Goal: Information Seeking & Learning: Learn about a topic

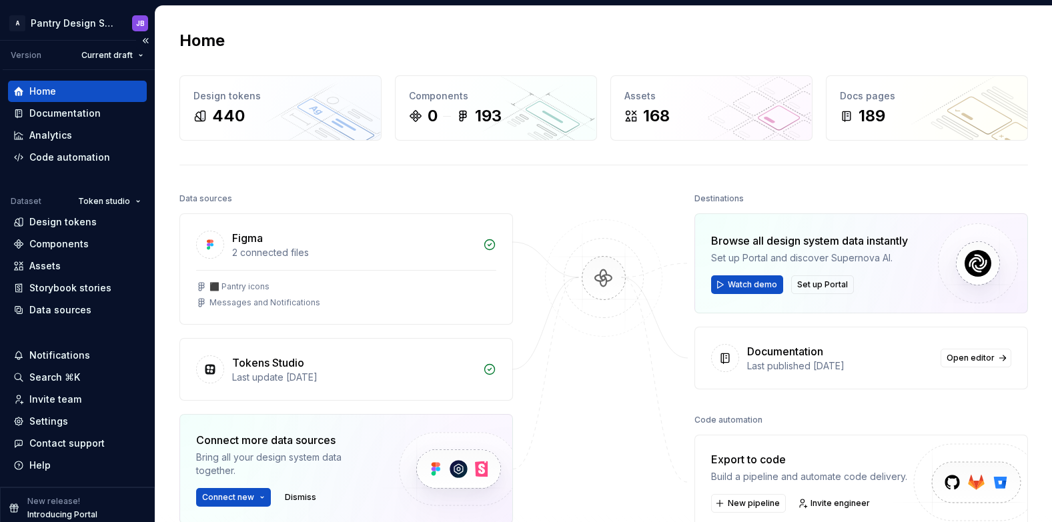
click at [71, 93] on div "Home" at bounding box center [77, 91] width 128 height 13
click at [79, 110] on div "Documentation" at bounding box center [64, 113] width 71 height 13
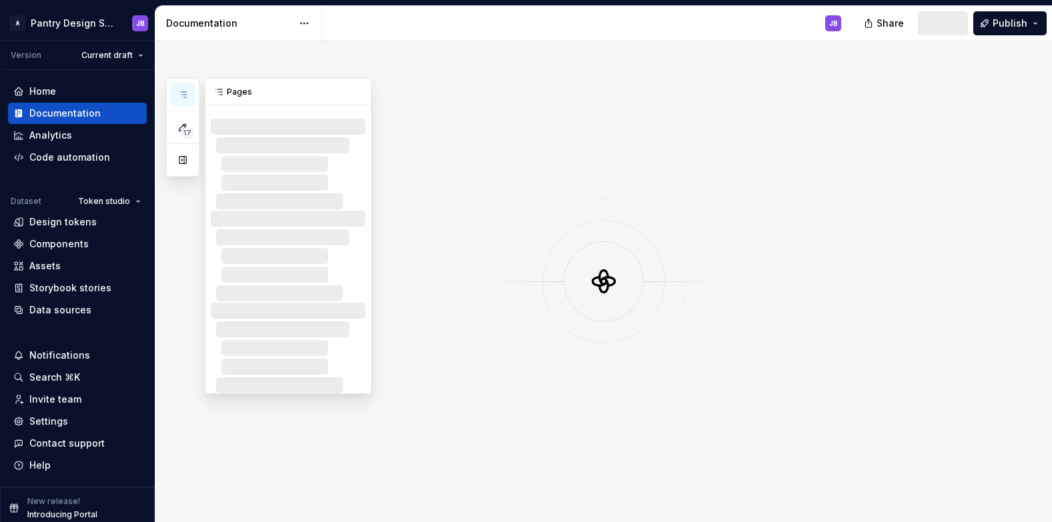
click at [181, 92] on icon "button" at bounding box center [182, 94] width 7 height 5
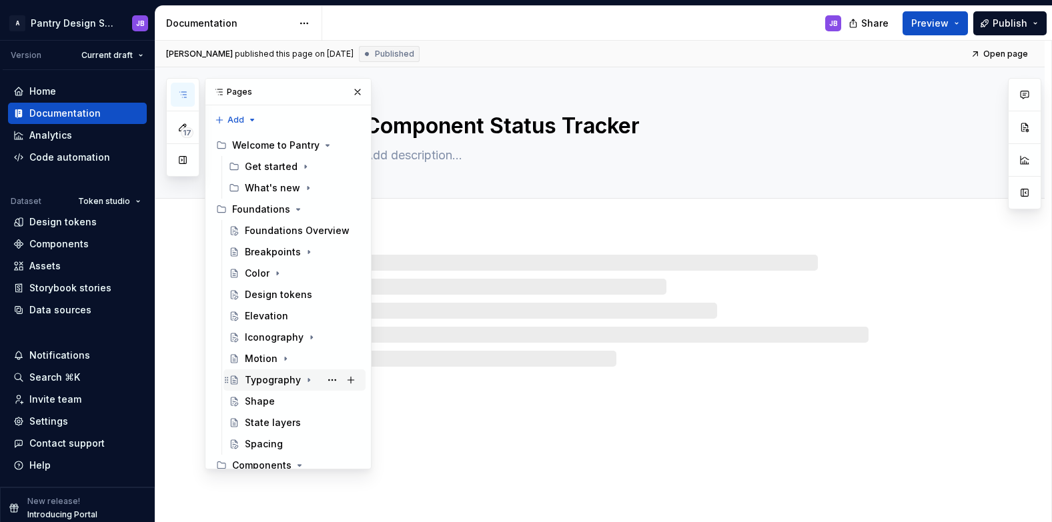
click at [287, 382] on div "Typography" at bounding box center [273, 380] width 56 height 13
click at [270, 402] on div "Overview" at bounding box center [280, 401] width 44 height 13
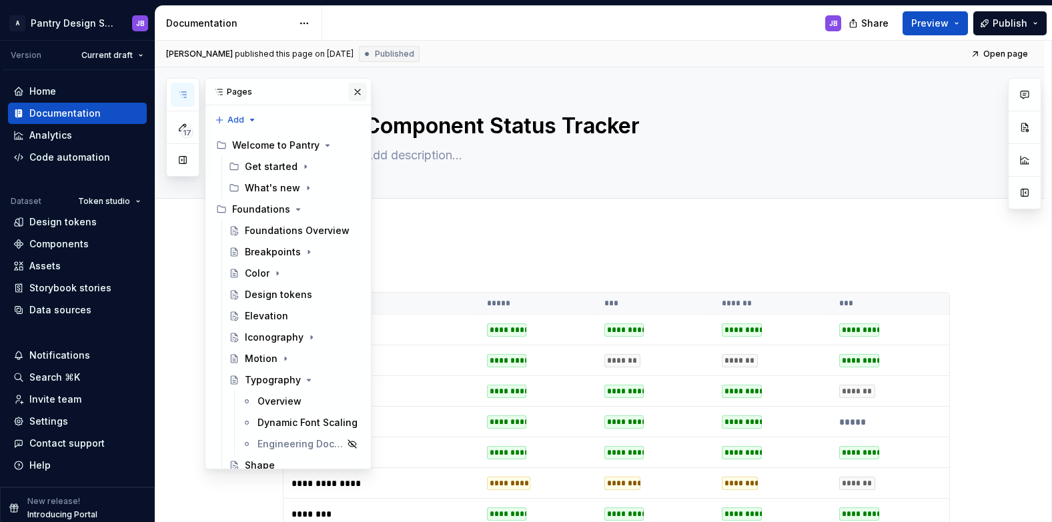
click at [348, 91] on button "button" at bounding box center [357, 92] width 19 height 19
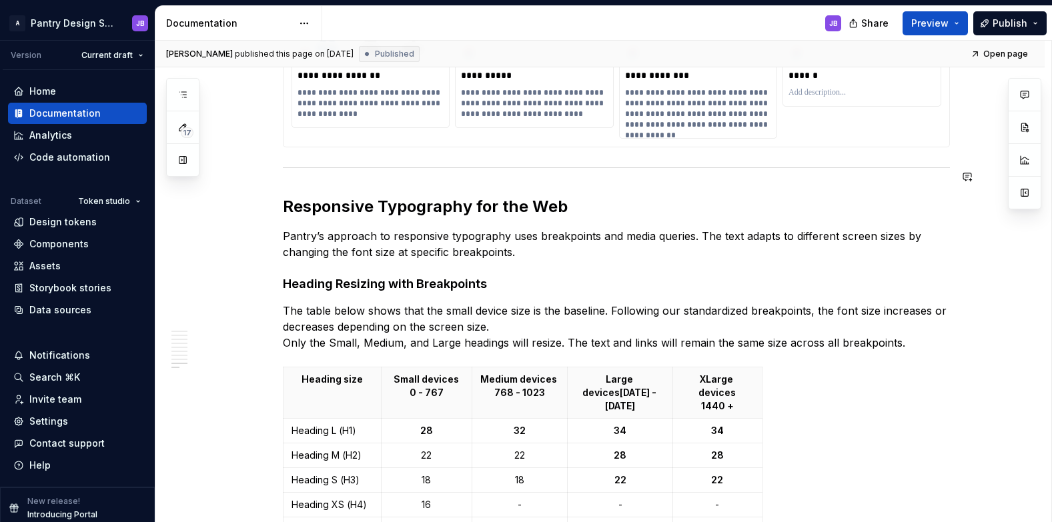
scroll to position [4072, 0]
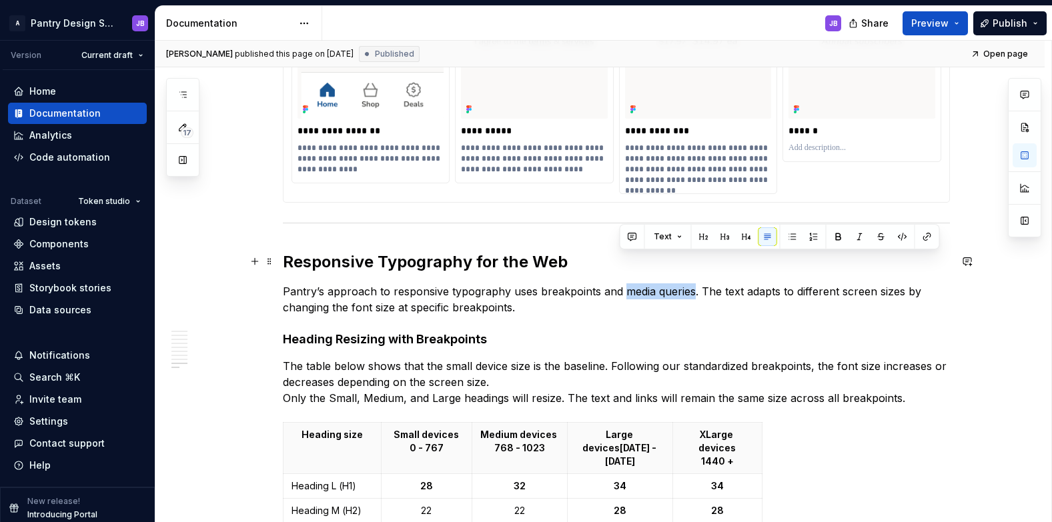
drag, startPoint x: 618, startPoint y: 261, endPoint x: 690, endPoint y: 265, distance: 72.2
click at [690, 284] on p "Pantry’s approach to responsive typography uses breakpoints and media queries. …" at bounding box center [616, 300] width 667 height 32
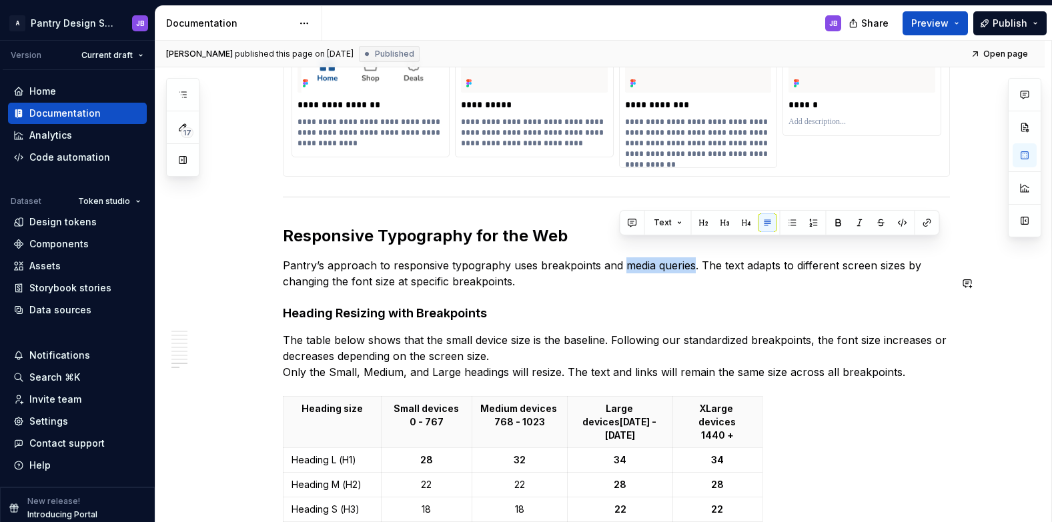
scroll to position [4098, 0]
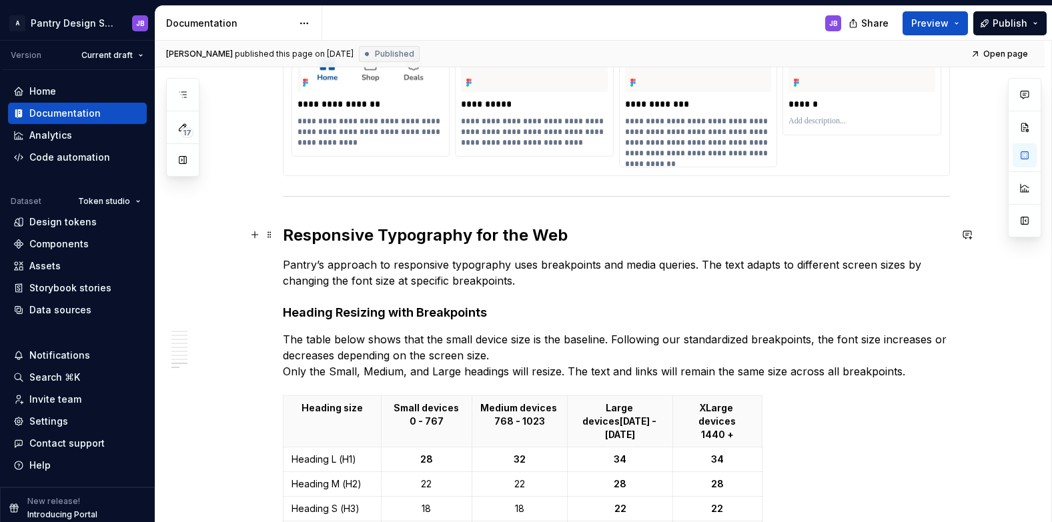
click at [550, 257] on p "Pantry’s approach to responsive typography uses breakpoints and media queries. …" at bounding box center [616, 273] width 667 height 32
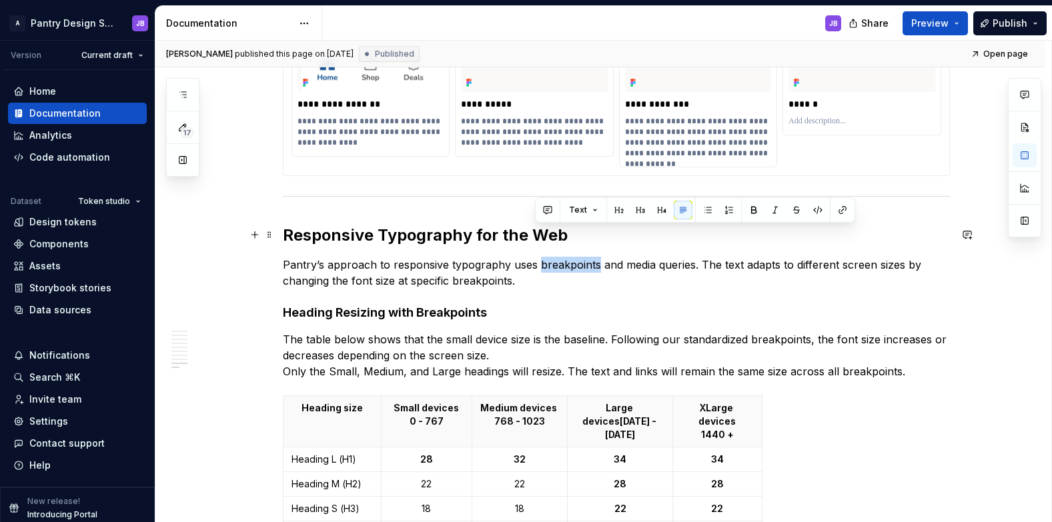
click at [550, 257] on p "Pantry’s approach to responsive typography uses breakpoints and media queries. …" at bounding box center [616, 273] width 667 height 32
copy p "breakpoints"
type textarea "*"
